Goal: Navigation & Orientation: Find specific page/section

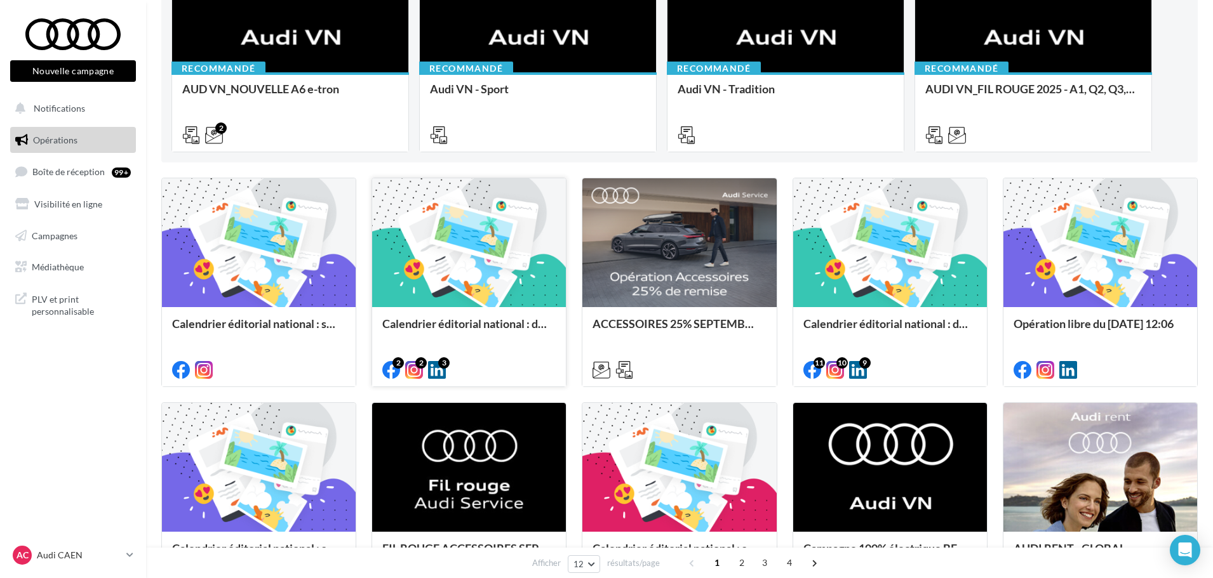
scroll to position [254, 0]
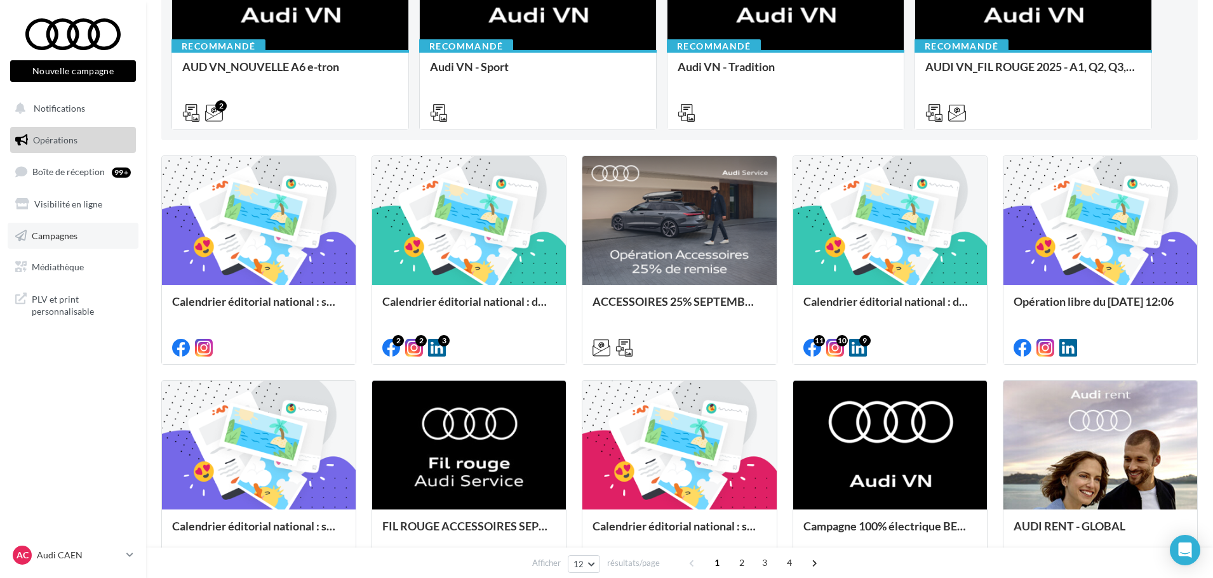
click at [74, 232] on span "Campagnes" at bounding box center [55, 235] width 46 height 11
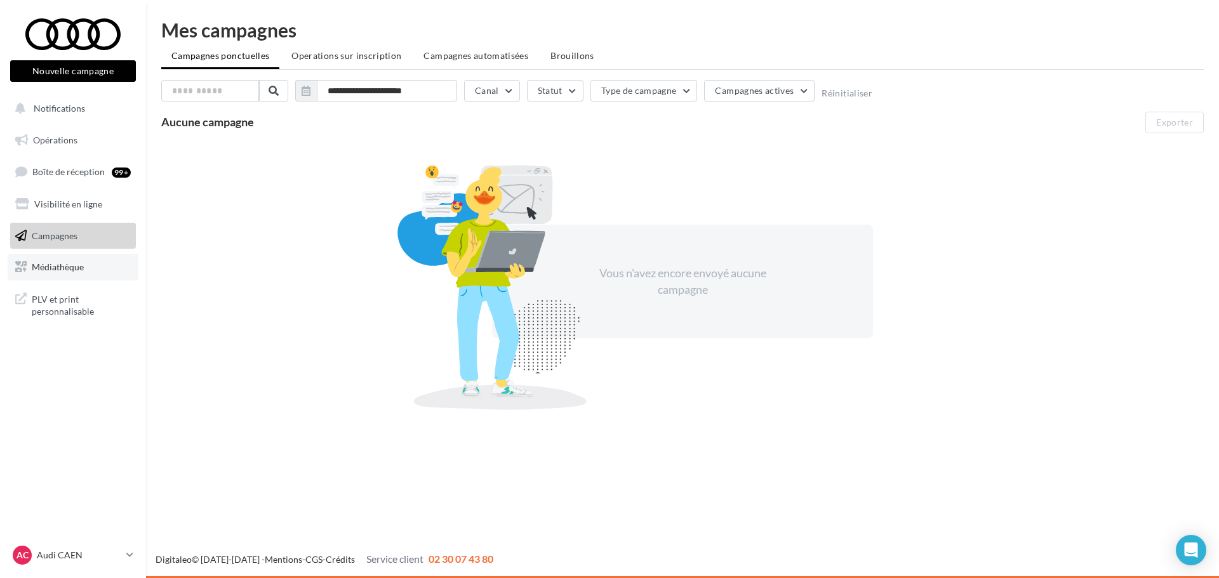
click at [72, 270] on span "Médiathèque" at bounding box center [58, 267] width 52 height 11
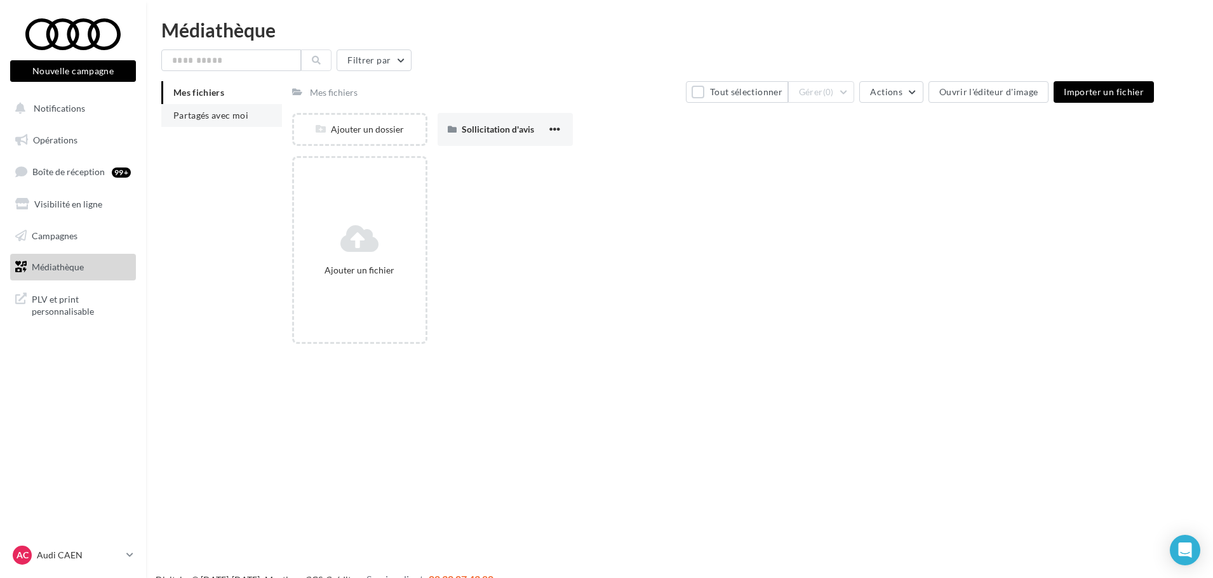
click at [237, 110] on span "Partagés avec moi" at bounding box center [210, 115] width 75 height 11
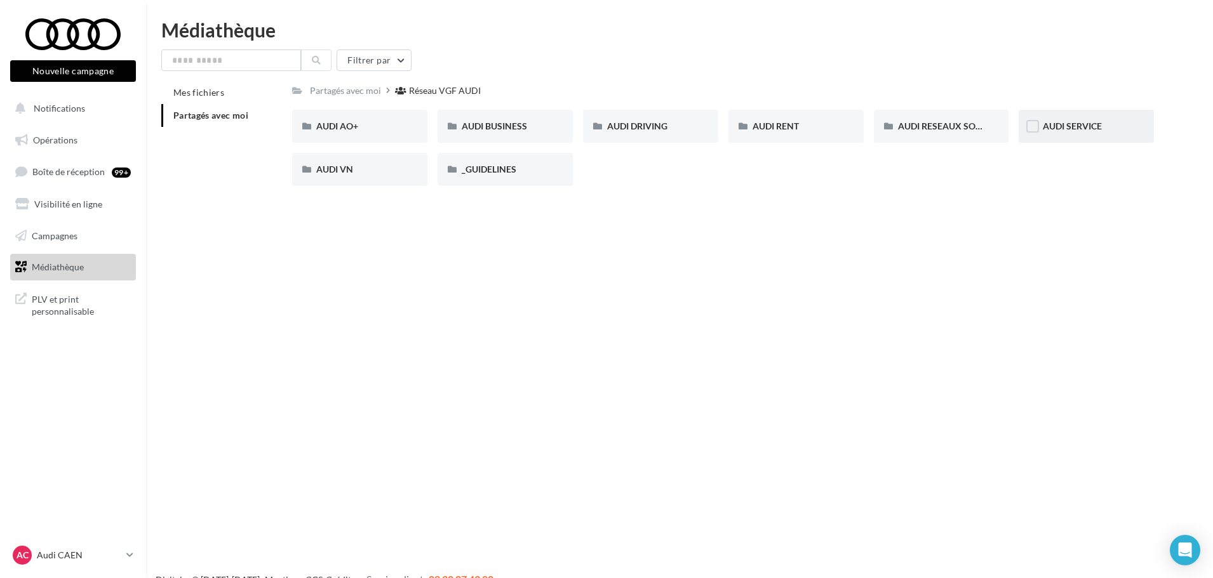
click at [1081, 121] on span "AUDI SERVICE" at bounding box center [1071, 126] width 59 height 11
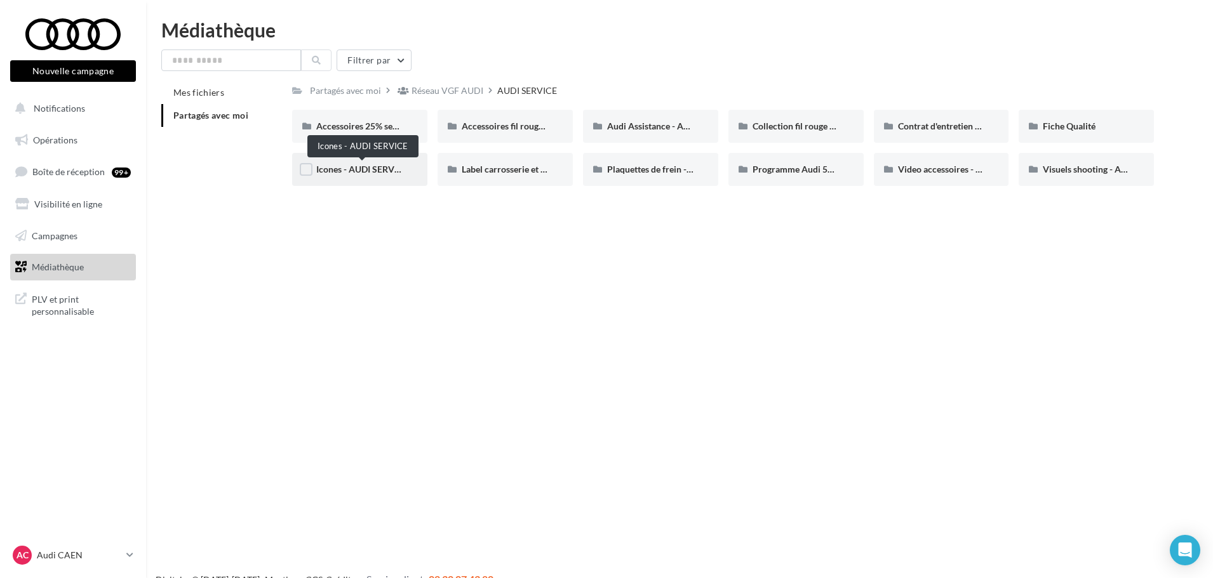
click at [349, 175] on span "Icones - AUDI SERVICE" at bounding box center [361, 169] width 91 height 11
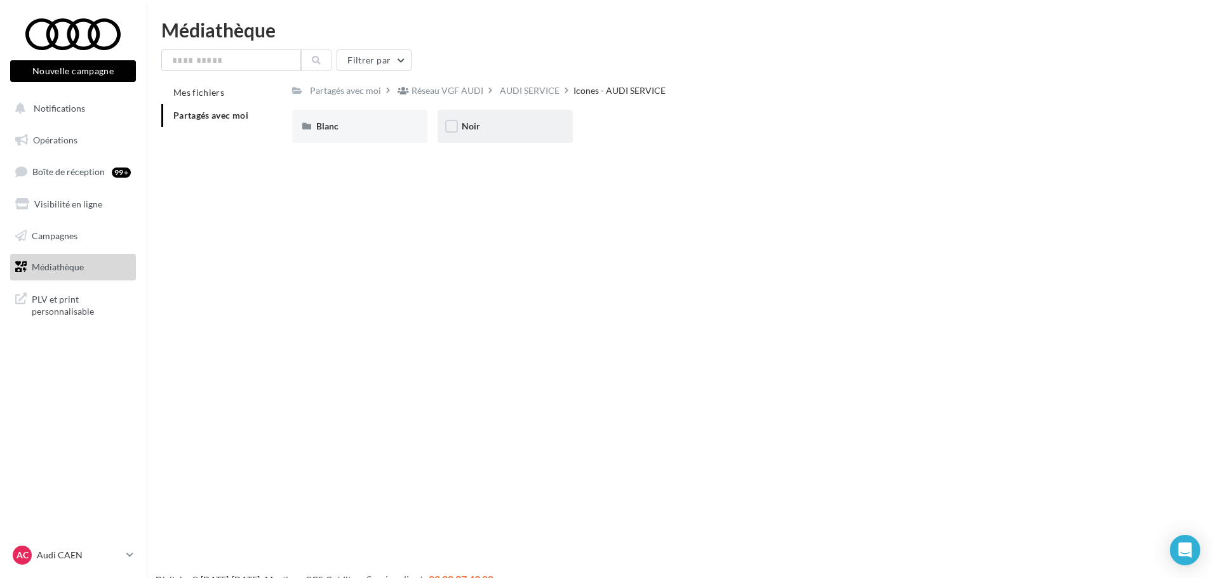
click at [480, 123] on div "Noir" at bounding box center [505, 126] width 87 height 13
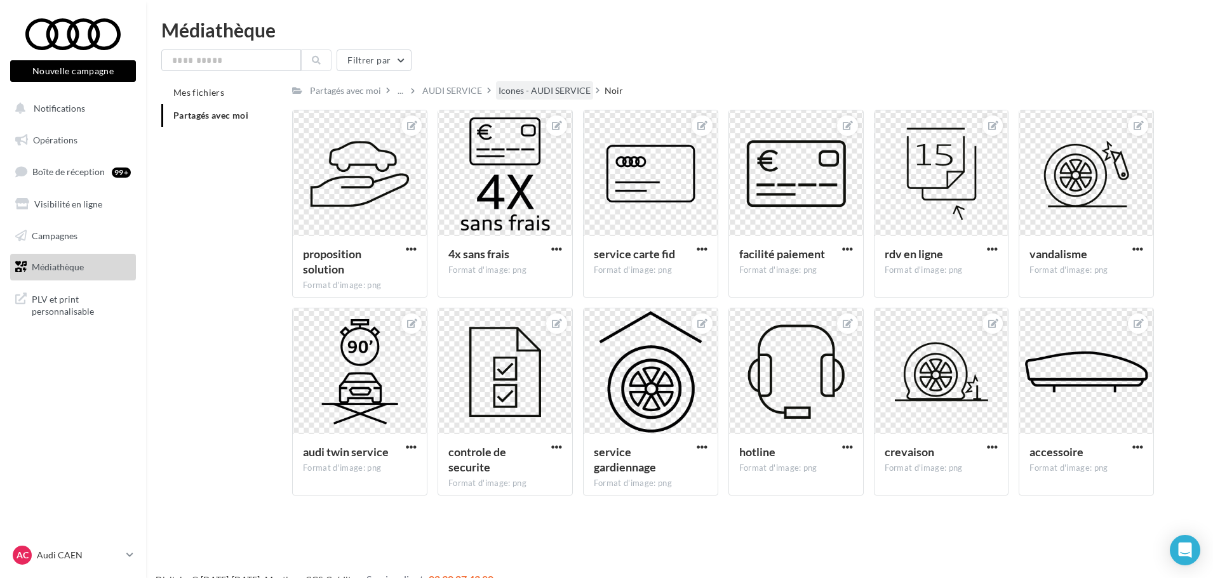
click at [506, 91] on div "Icones - AUDI SERVICE" at bounding box center [544, 90] width 92 height 13
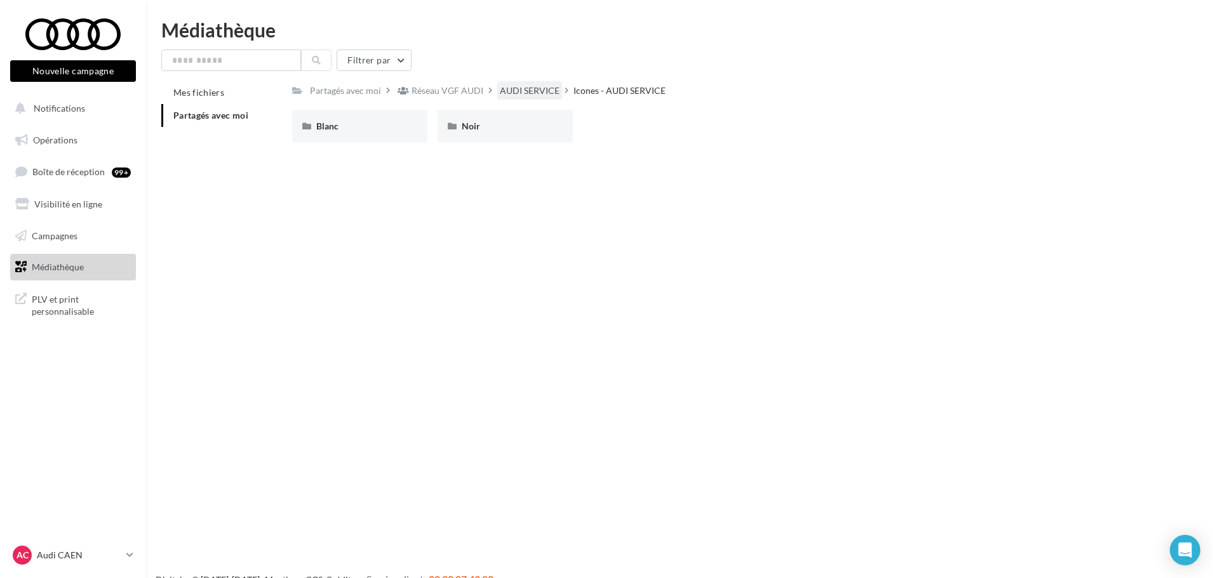
click at [537, 83] on div "AUDI SERVICE" at bounding box center [529, 90] width 65 height 18
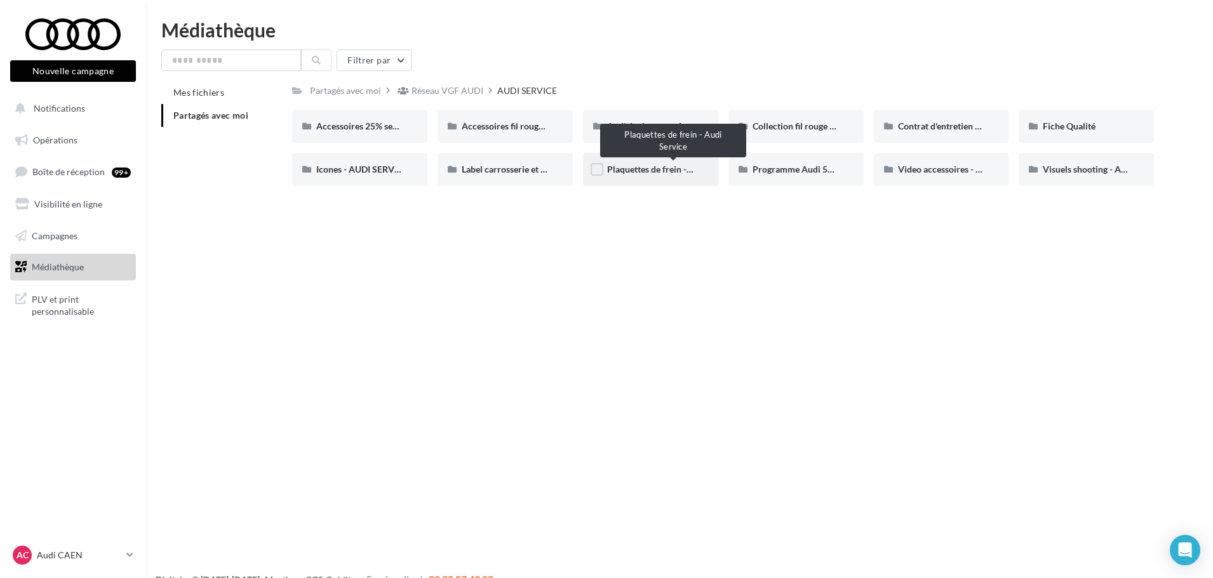
click at [639, 167] on span "Plaquettes de frein - Audi Service" at bounding box center [672, 169] width 131 height 11
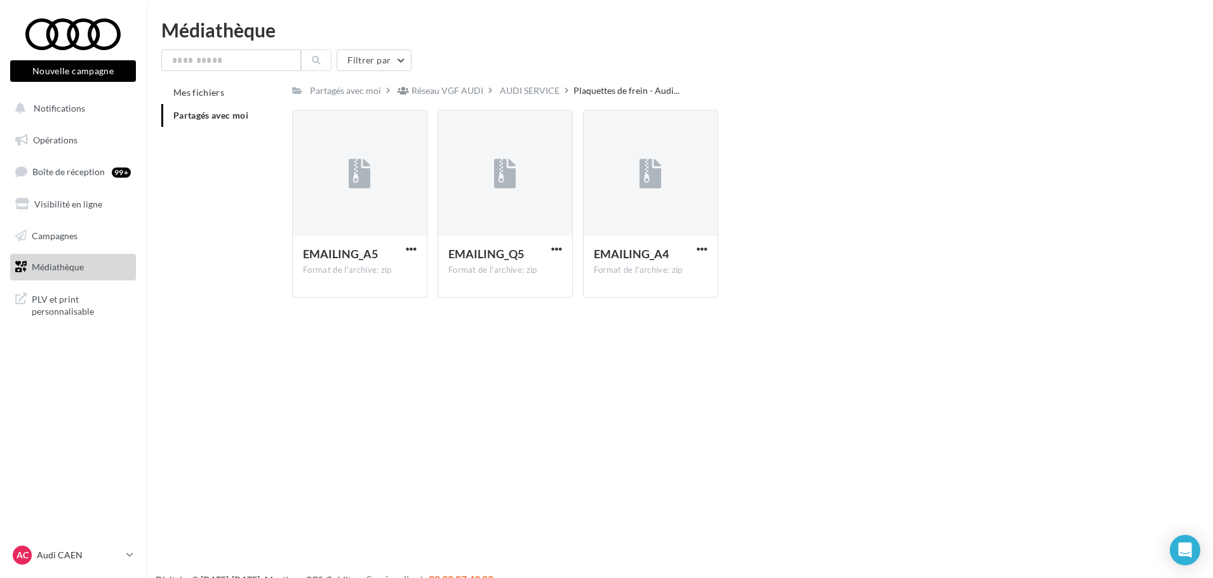
click at [610, 92] on span "Plaquettes de frein - Audi..." at bounding box center [626, 90] width 106 height 13
click at [545, 91] on div "AUDI SERVICE" at bounding box center [530, 90] width 60 height 13
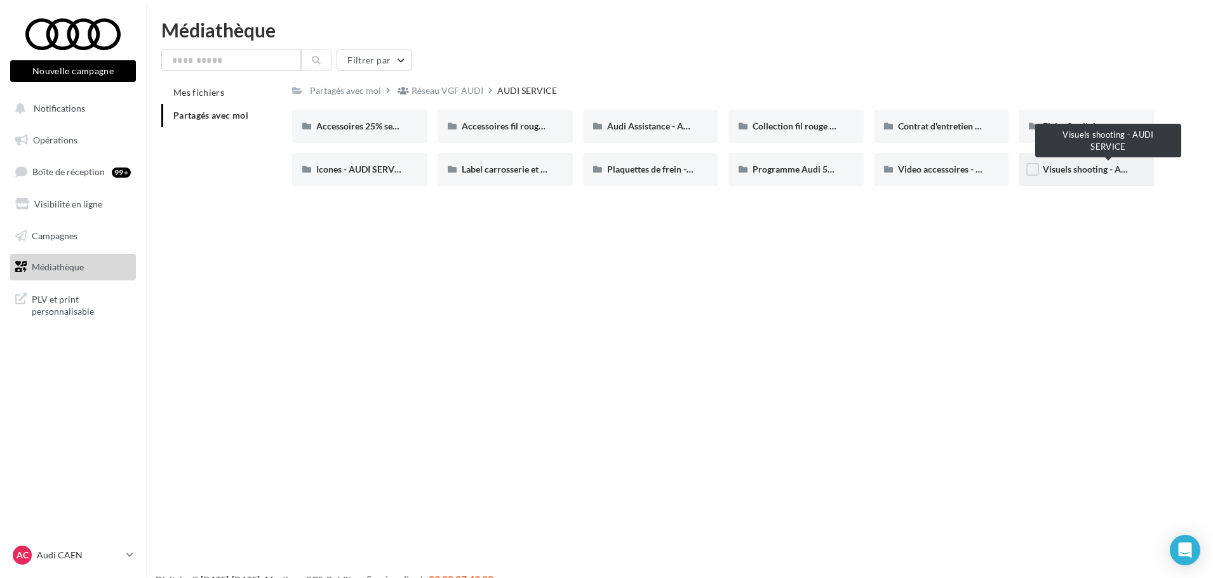
click at [1084, 165] on span "Visuels shooting - AUDI SERVICE" at bounding box center [1107, 169] width 131 height 11
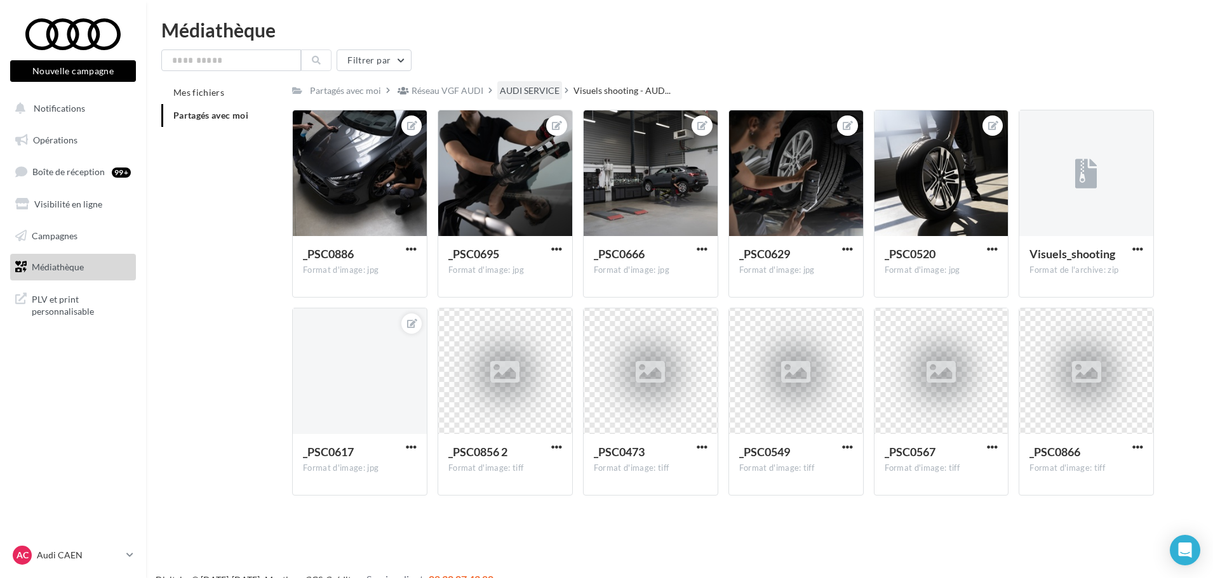
click at [540, 88] on div "AUDI SERVICE" at bounding box center [530, 90] width 60 height 13
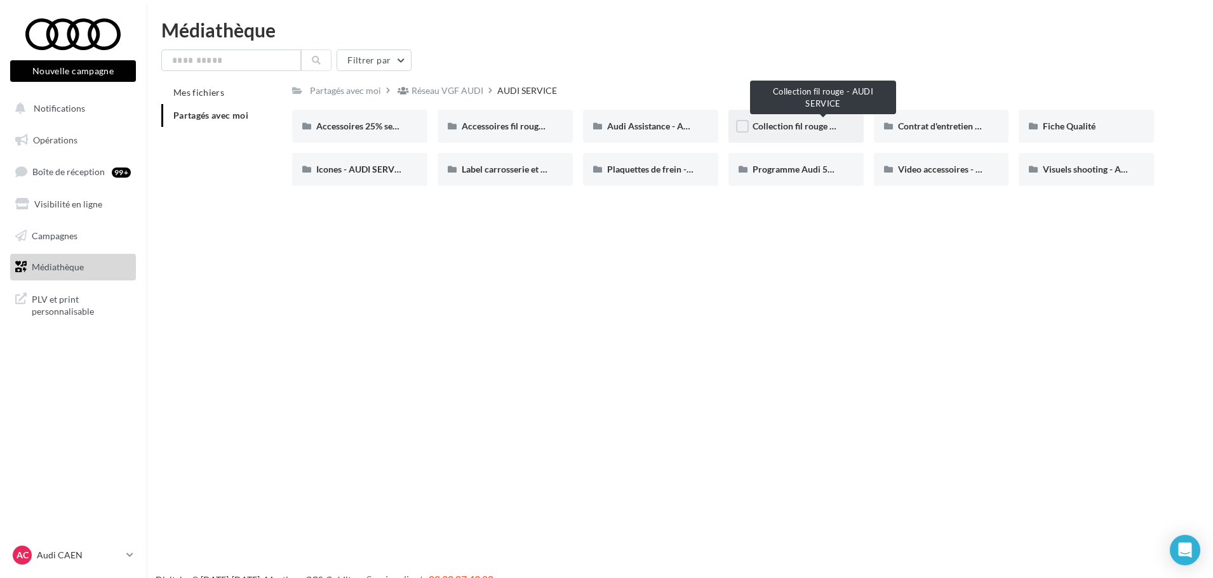
click at [795, 128] on span "Collection fil rouge - AUDI SERVICE" at bounding box center [822, 126] width 141 height 11
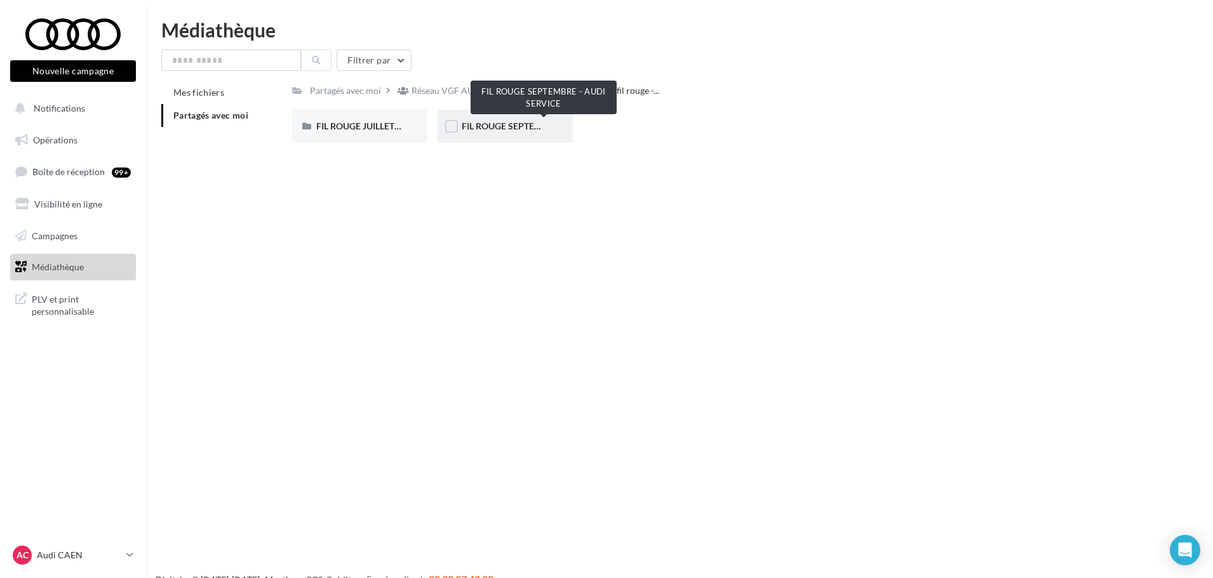
click at [496, 128] on span "FIL ROUGE SEPTEMBRE - AUDI SERVICE" at bounding box center [543, 126] width 163 height 11
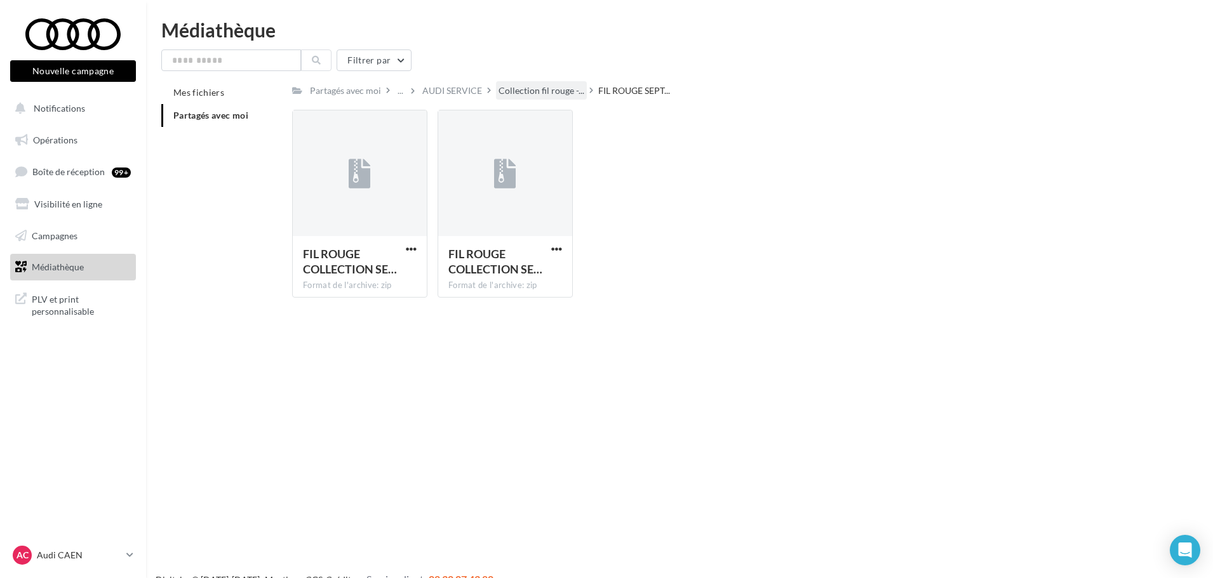
click at [532, 93] on span "Collection fil rouge -..." at bounding box center [541, 90] width 86 height 13
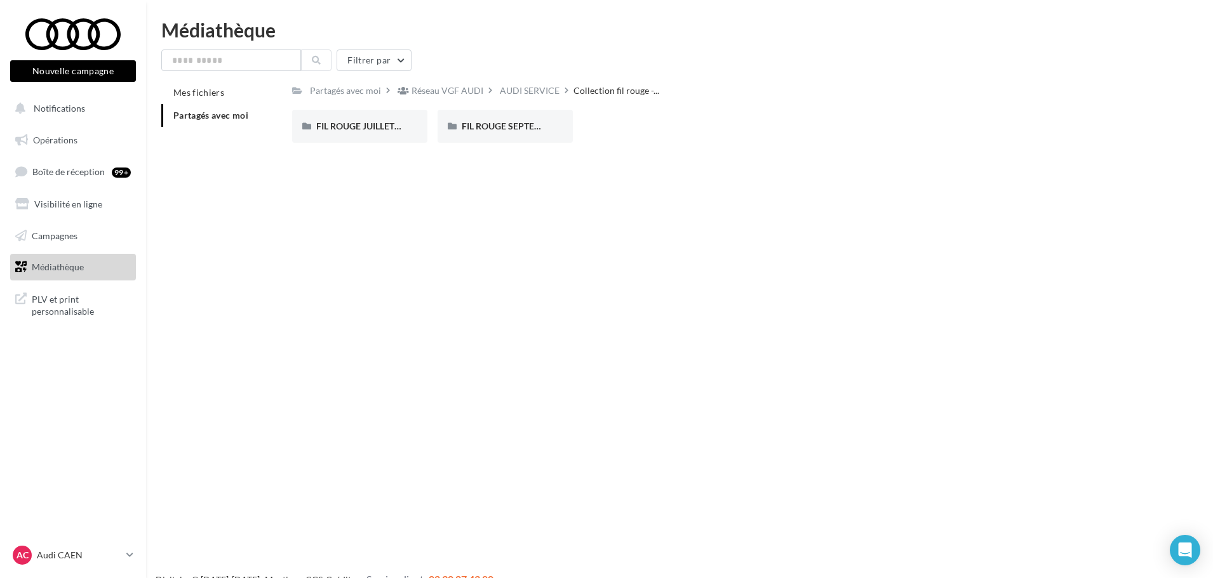
click at [532, 93] on div "AUDI SERVICE" at bounding box center [530, 90] width 60 height 13
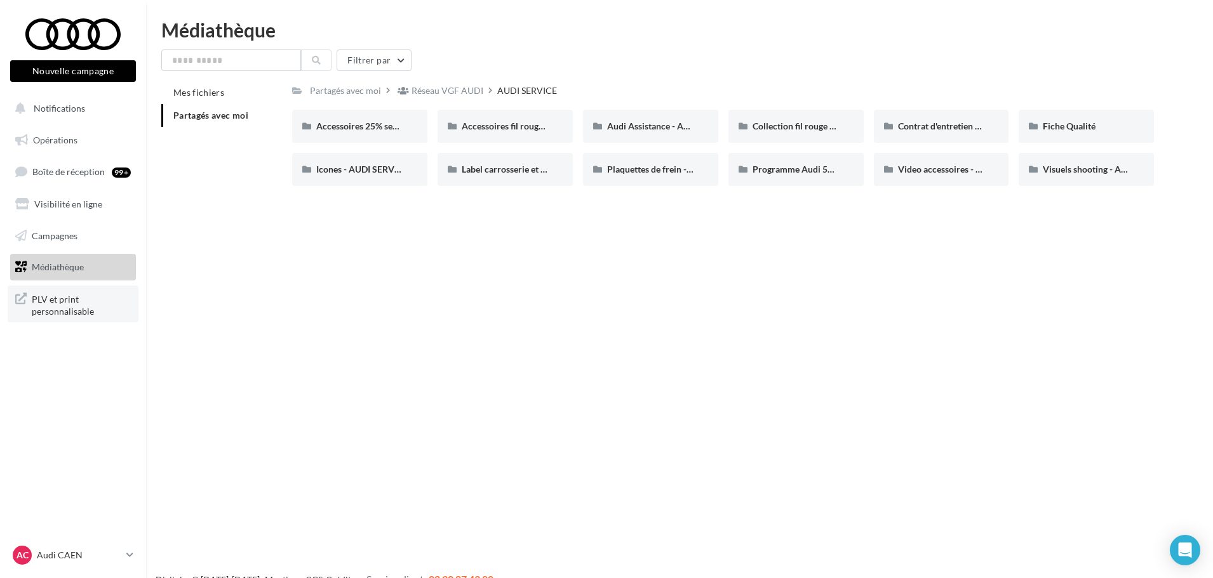
click at [96, 312] on span "PLV et print personnalisable" at bounding box center [81, 304] width 99 height 27
click at [358, 100] on div "Partagés avec moi" at bounding box center [345, 90] width 76 height 18
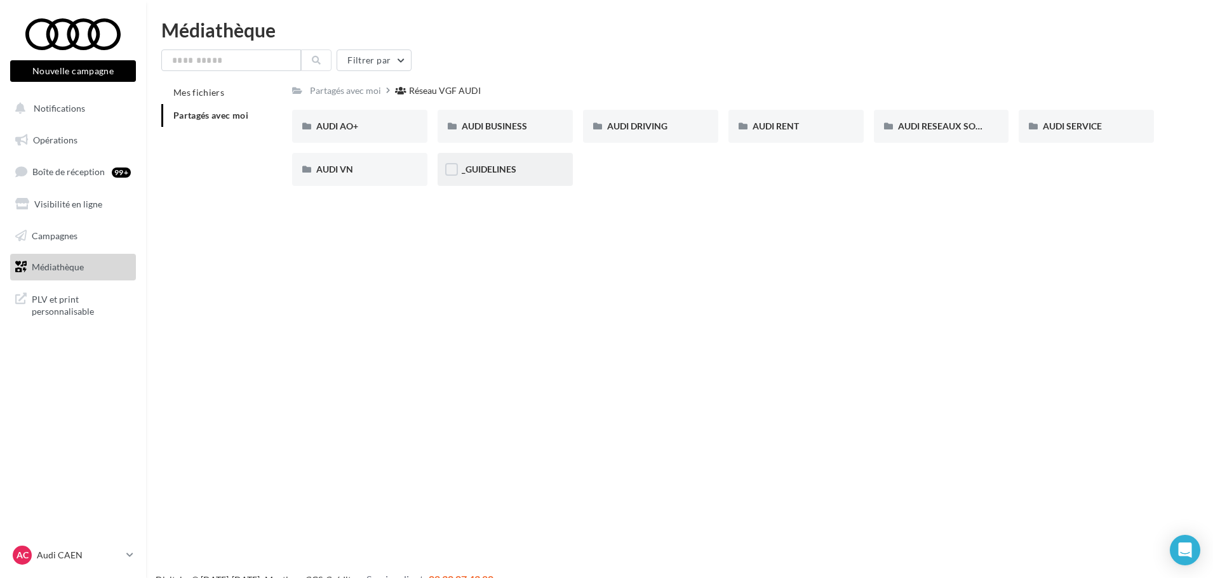
click at [476, 180] on div "_GUIDELINES" at bounding box center [504, 169] width 135 height 33
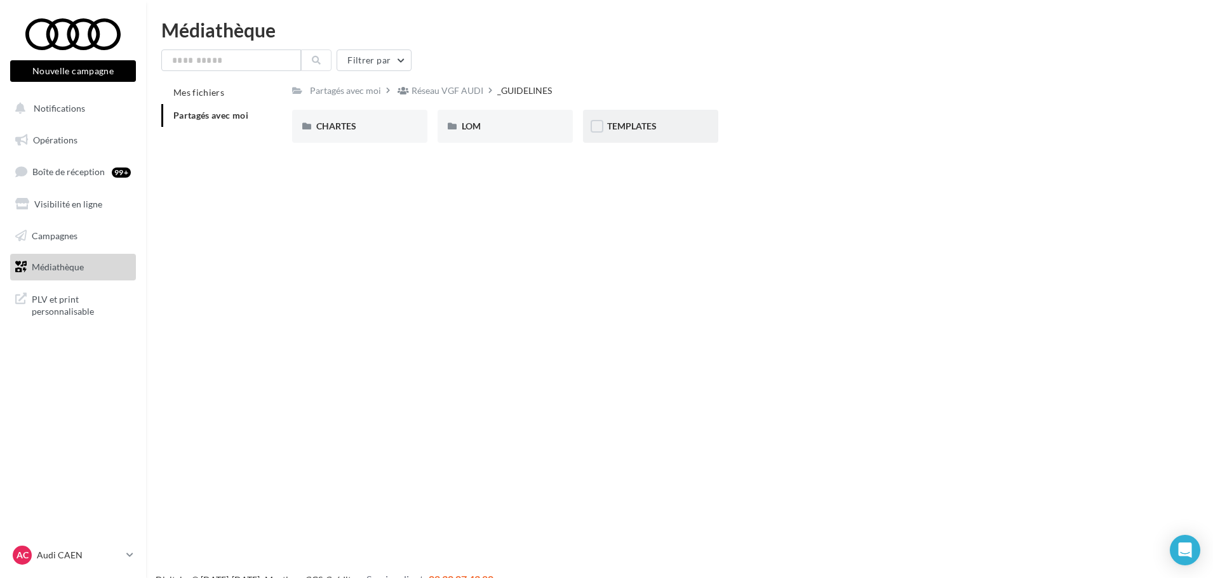
click at [673, 141] on div "TEMPLATES" at bounding box center [650, 126] width 135 height 33
click at [536, 96] on div "_GUIDELINES" at bounding box center [527, 90] width 55 height 13
click at [351, 121] on span "CHARTES" at bounding box center [336, 126] width 40 height 11
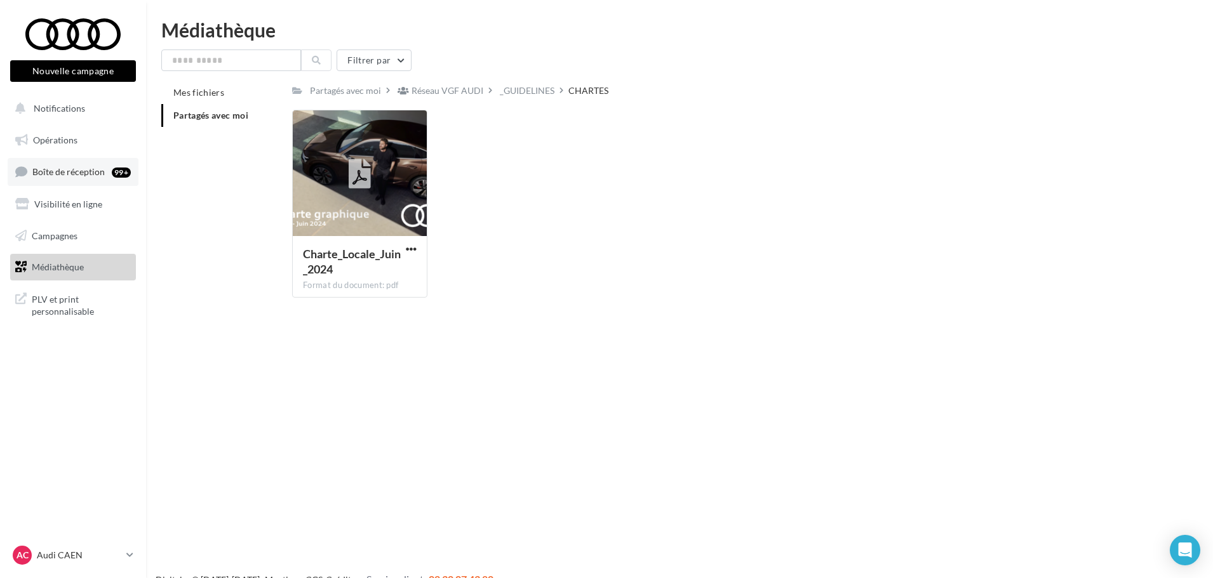
click at [111, 181] on link "Boîte de réception 99+" at bounding box center [73, 171] width 131 height 27
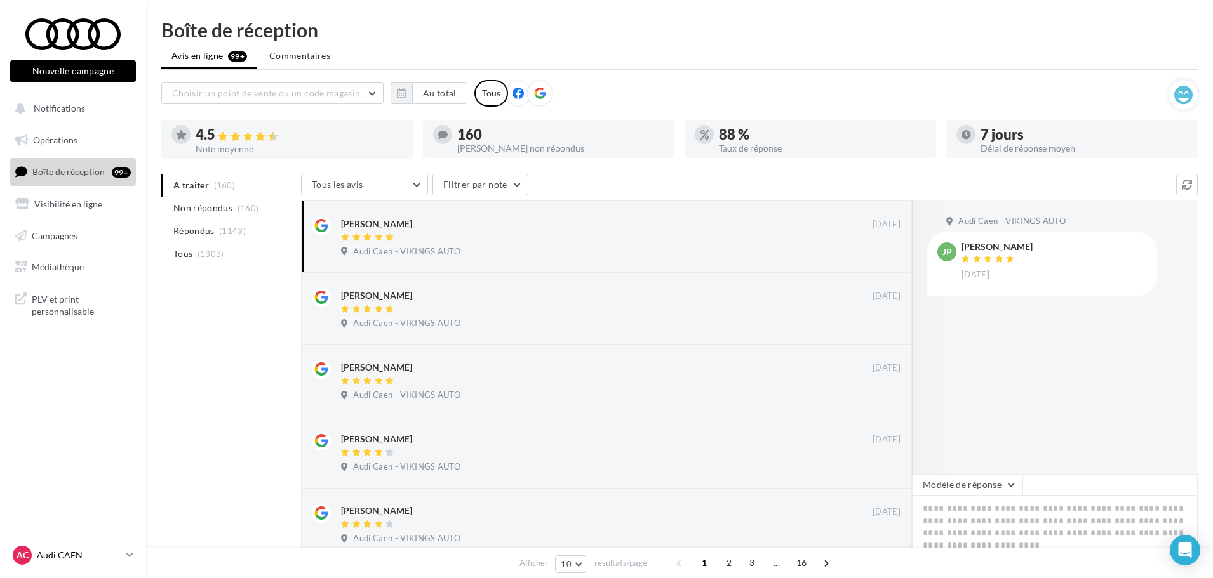
click at [74, 555] on p "Audi CAEN" at bounding box center [79, 555] width 84 height 13
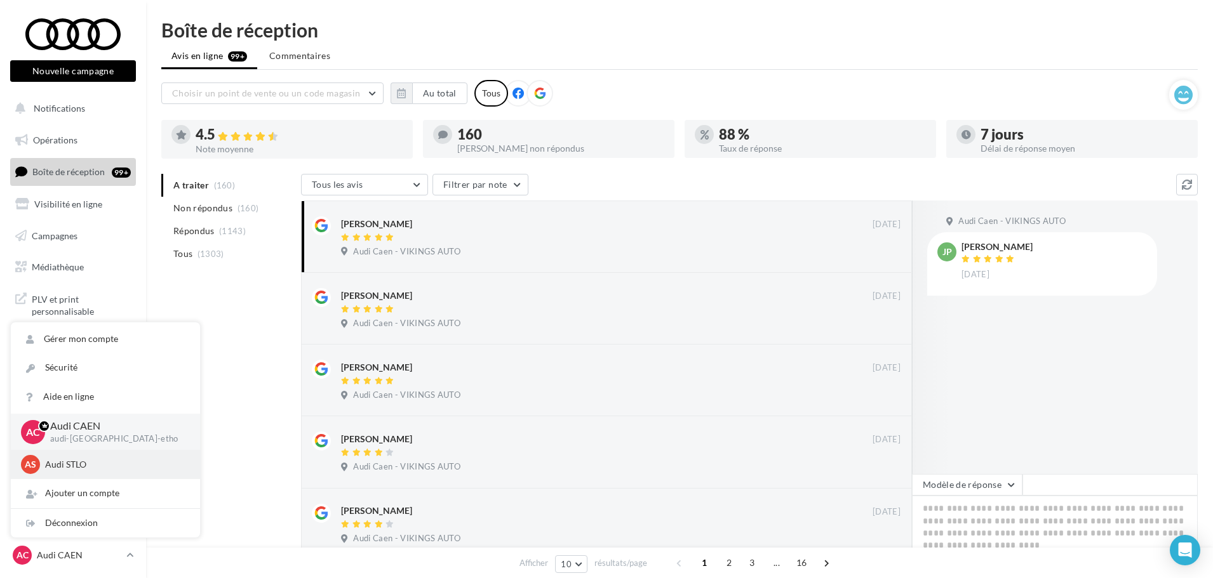
click at [91, 469] on p "Audi STLO" at bounding box center [115, 464] width 140 height 13
